Goal: Information Seeking & Learning: Learn about a topic

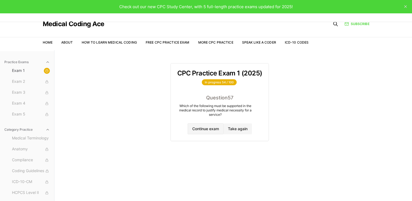
click at [212, 131] on button "Continue exam" at bounding box center [205, 128] width 36 height 11
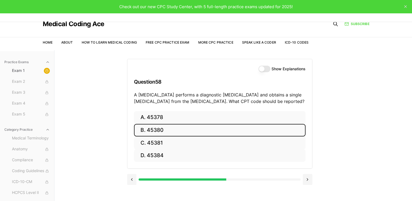
click at [212, 131] on button "B. 45380" at bounding box center [219, 130] width 171 height 13
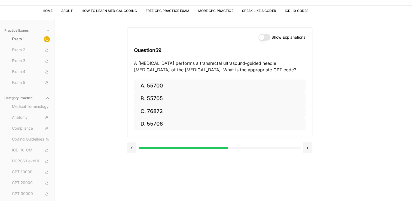
scroll to position [33, 0]
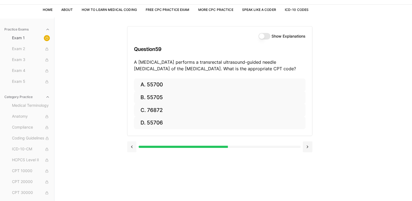
click at [134, 151] on button at bounding box center [132, 146] width 10 height 11
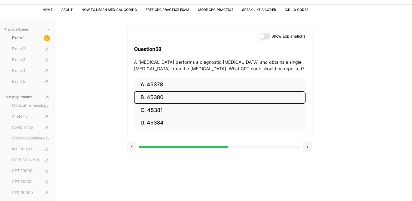
click at [134, 151] on button at bounding box center [132, 146] width 10 height 11
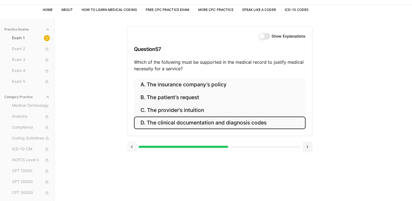
click at [134, 151] on button at bounding box center [132, 146] width 10 height 11
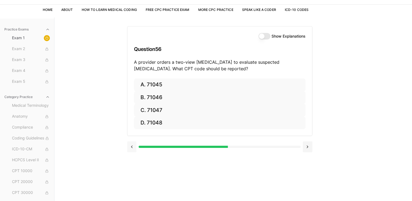
click at [134, 151] on button at bounding box center [132, 146] width 10 height 11
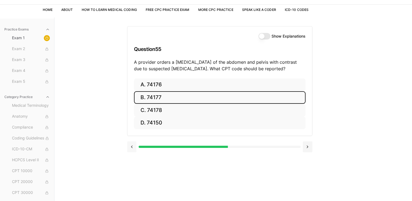
click at [134, 151] on button at bounding box center [132, 146] width 10 height 11
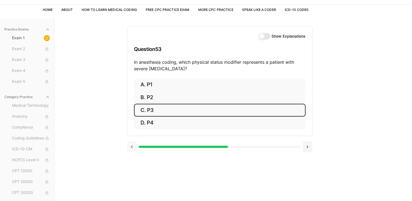
click at [134, 151] on button at bounding box center [132, 146] width 10 height 11
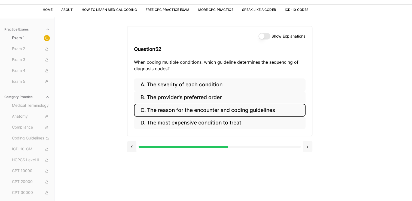
click at [308, 144] on button at bounding box center [307, 146] width 10 height 11
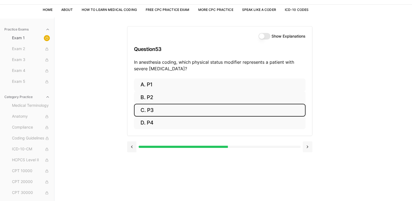
click at [308, 144] on button at bounding box center [307, 146] width 10 height 11
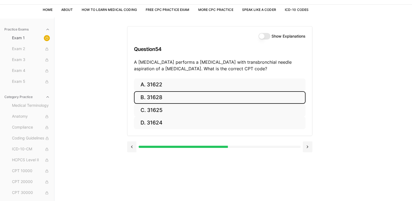
click at [267, 35] on button "Show Explanations" at bounding box center [264, 36] width 12 height 7
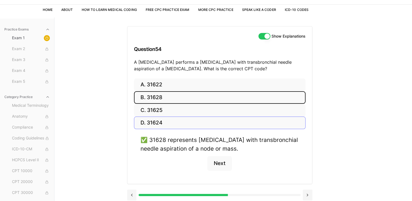
type button "on"
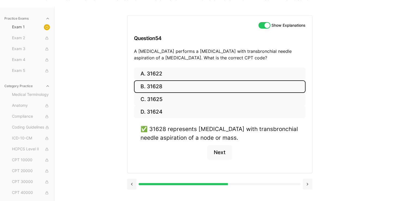
click at [307, 181] on button at bounding box center [307, 183] width 10 height 11
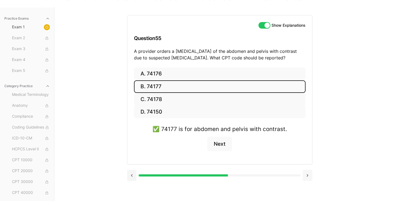
click at [307, 175] on button at bounding box center [307, 175] width 10 height 11
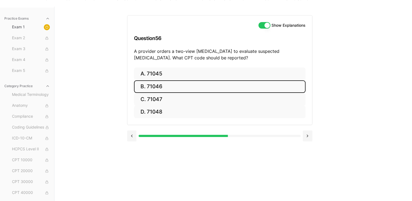
click at [165, 84] on button "B. 71046" at bounding box center [219, 86] width 171 height 13
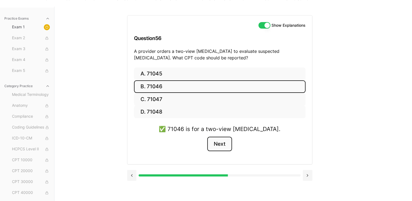
click at [220, 144] on button "Next" at bounding box center [219, 144] width 25 height 15
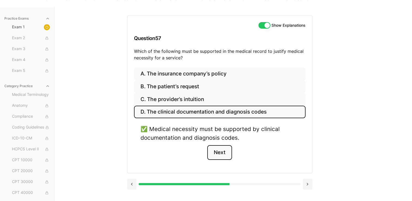
click at [218, 152] on button "Next" at bounding box center [219, 152] width 25 height 15
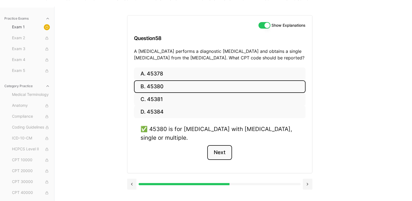
click at [218, 152] on button "Next" at bounding box center [219, 152] width 25 height 15
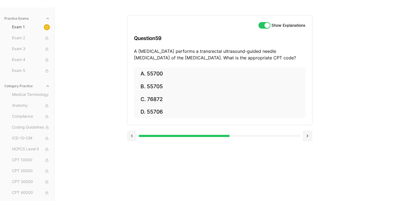
click at [218, 152] on div "Show Explanations Question 59 A [MEDICAL_DATA] performs a transrectal ultrasoun…" at bounding box center [233, 107] width 212 height 201
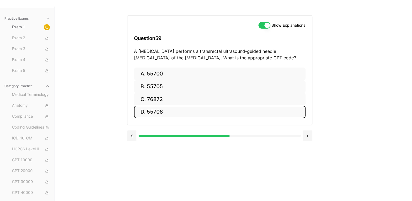
click at [164, 109] on button "D. 55706" at bounding box center [219, 112] width 171 height 13
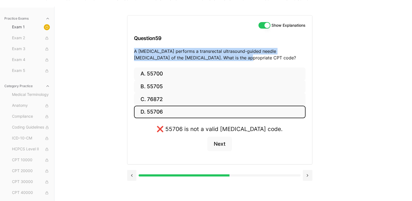
drag, startPoint x: 134, startPoint y: 50, endPoint x: 209, endPoint y: 56, distance: 75.3
click at [209, 56] on p "A [MEDICAL_DATA] performs a transrectal ultrasound-guided needle [MEDICAL_DATA]…" at bounding box center [219, 54] width 171 height 13
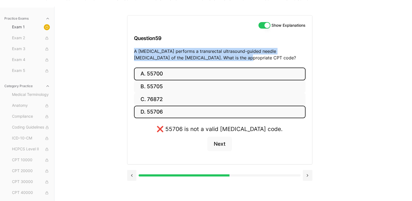
click at [172, 72] on button "A. 55700" at bounding box center [219, 73] width 171 height 13
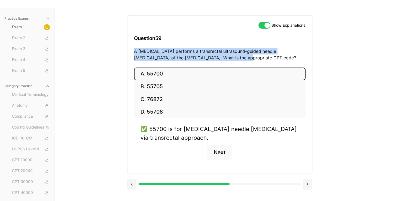
click at [225, 61] on p "A [MEDICAL_DATA] performs a transrectal ultrasound-guided needle [MEDICAL_DATA]…" at bounding box center [219, 54] width 171 height 13
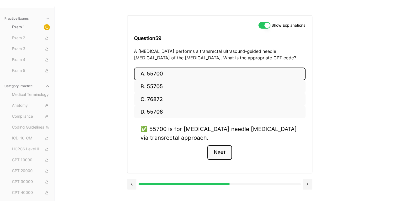
click at [221, 150] on button "Next" at bounding box center [219, 152] width 25 height 15
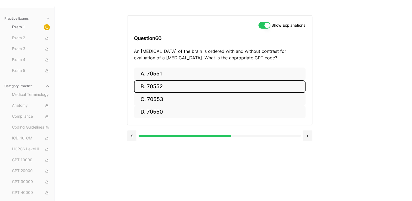
click at [182, 83] on button "B. 70552" at bounding box center [219, 86] width 171 height 13
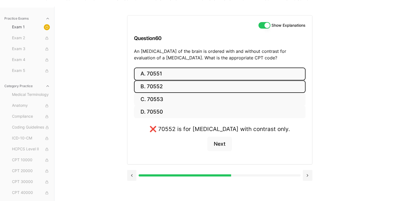
click at [178, 74] on button "A. 70551" at bounding box center [219, 73] width 171 height 13
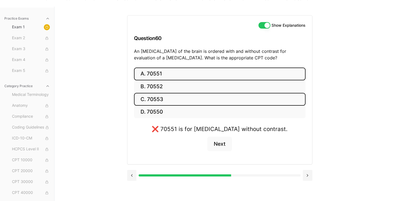
click at [169, 98] on button "C. 70553" at bounding box center [219, 99] width 171 height 13
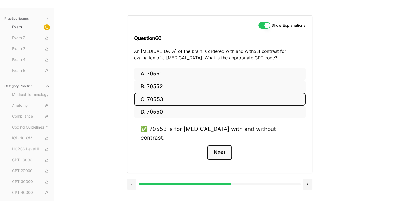
click at [218, 145] on button "Next" at bounding box center [219, 152] width 25 height 15
